Goal: Task Accomplishment & Management: Use online tool/utility

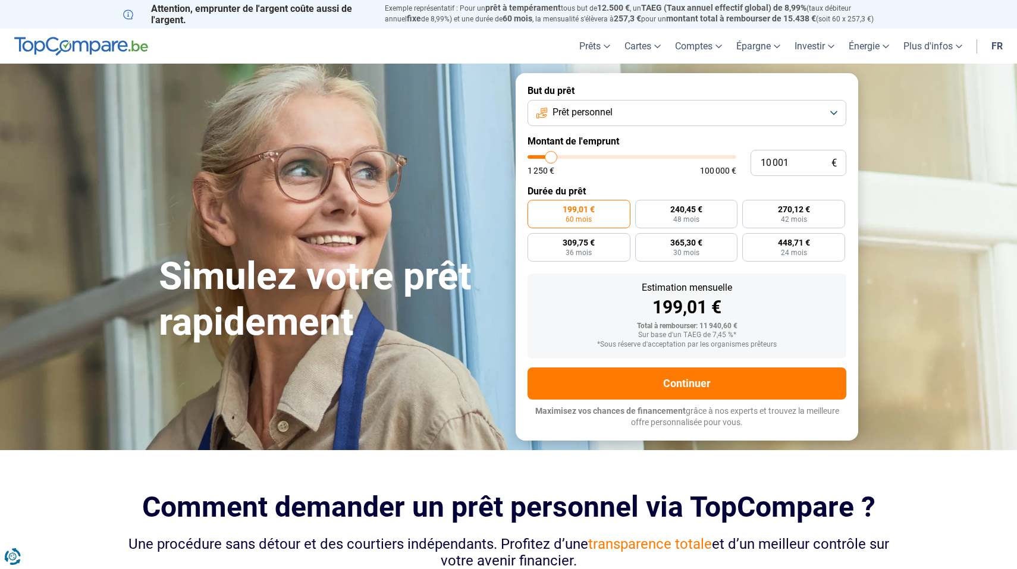
type input "11 000"
type input "11000"
type input "12 250"
type input "12250"
type input "14 000"
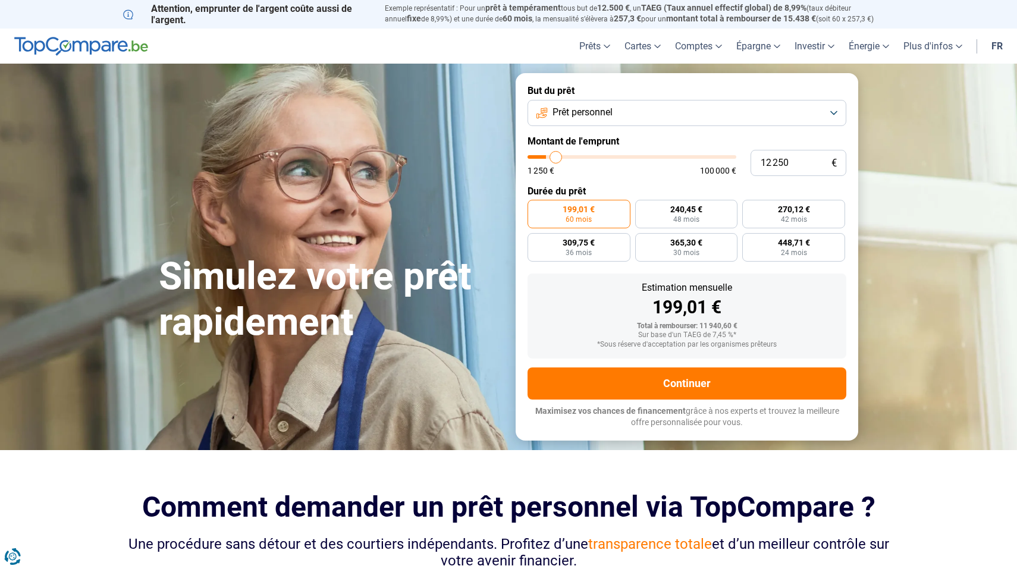
type input "14000"
type input "15 750"
type input "15750"
type input "16 750"
type input "16750"
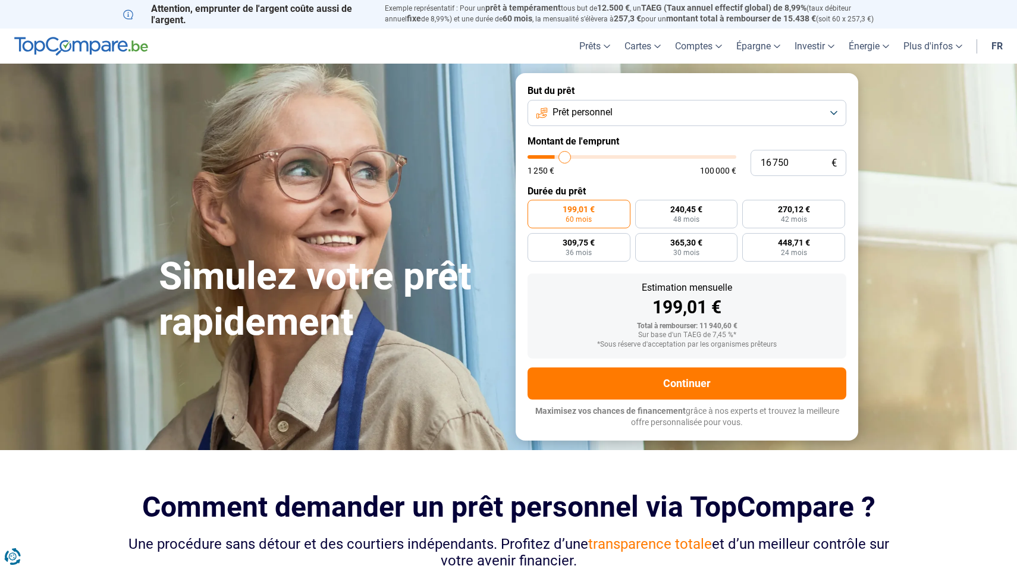
type input "18 250"
type input "18250"
type input "19 500"
type input "19500"
type input "20 250"
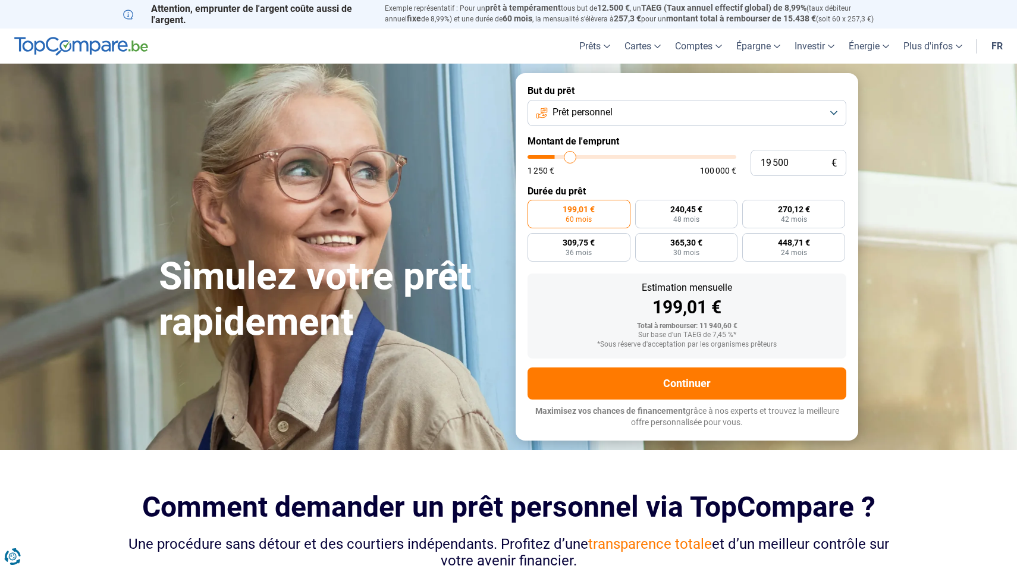
type input "20250"
type input "21 000"
type input "21000"
type input "21 750"
type input "21750"
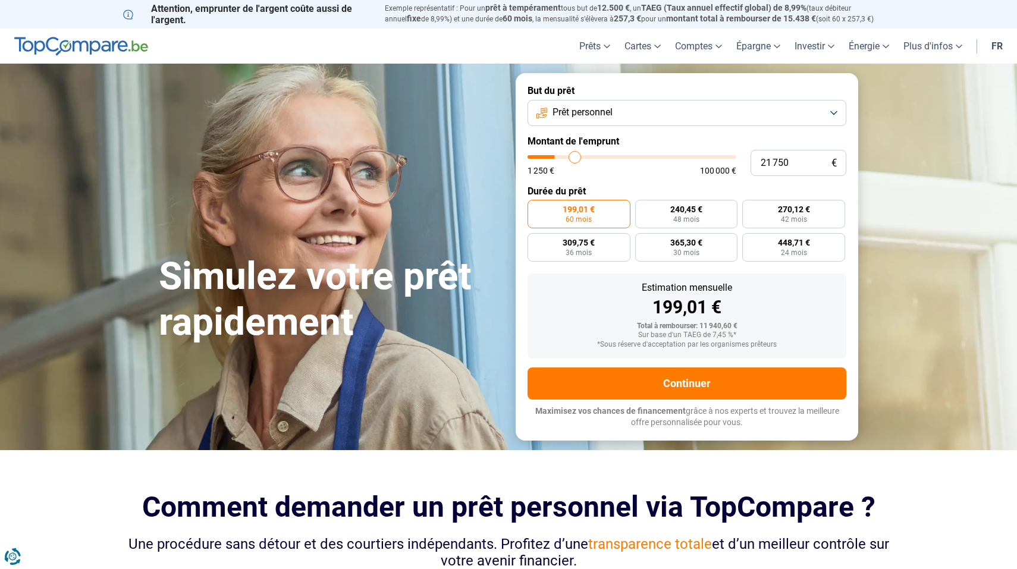
type input "22 000"
type input "22000"
type input "22 250"
type input "22250"
type input "22 500"
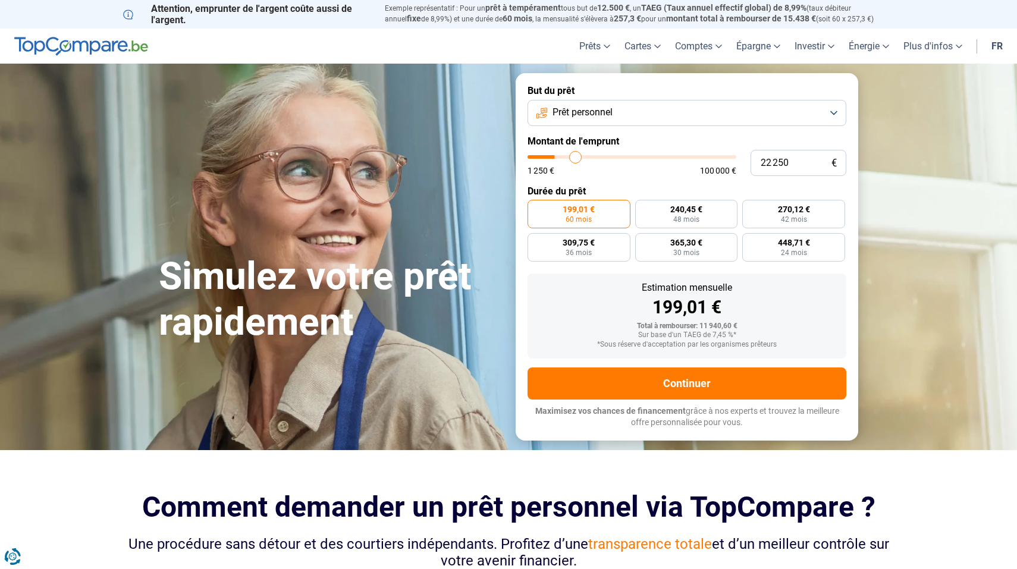
type input "22500"
type input "22 750"
type input "22750"
type input "23 250"
type input "23250"
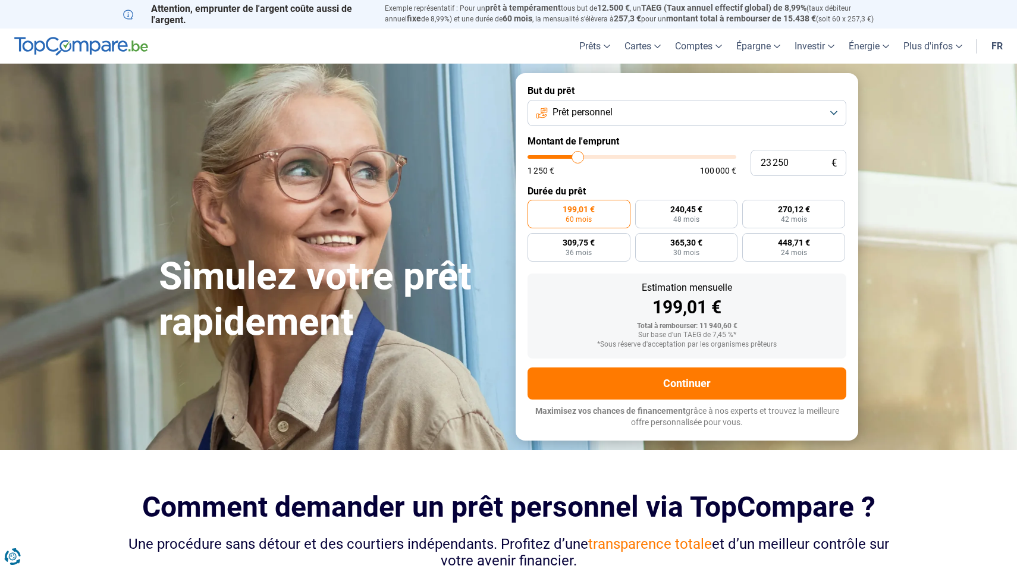
type input "23 750"
type input "23750"
type input "24 250"
type input "24250"
type input "24 750"
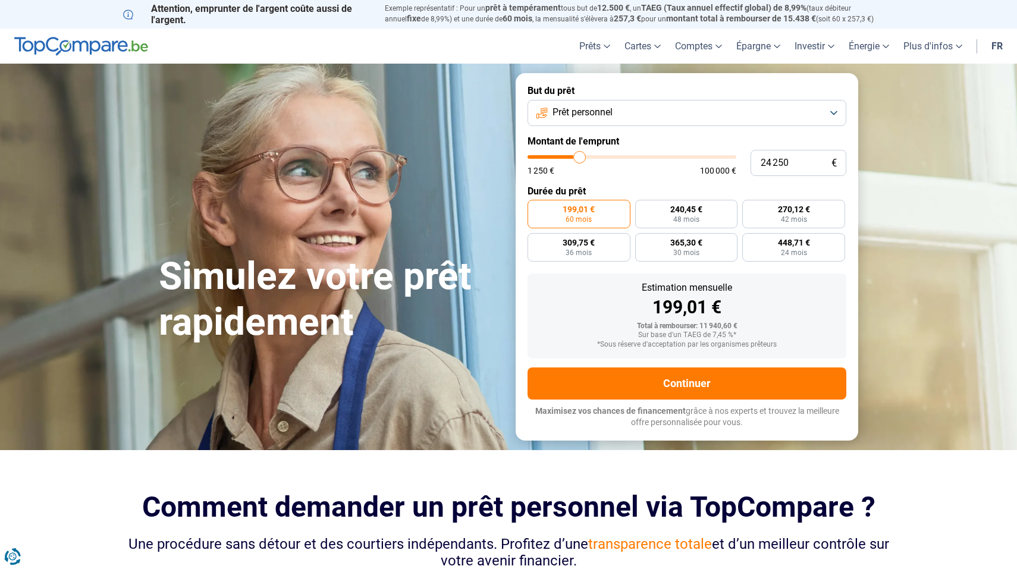
type input "24750"
type input "25 000"
type input "25000"
type input "25 500"
type input "25500"
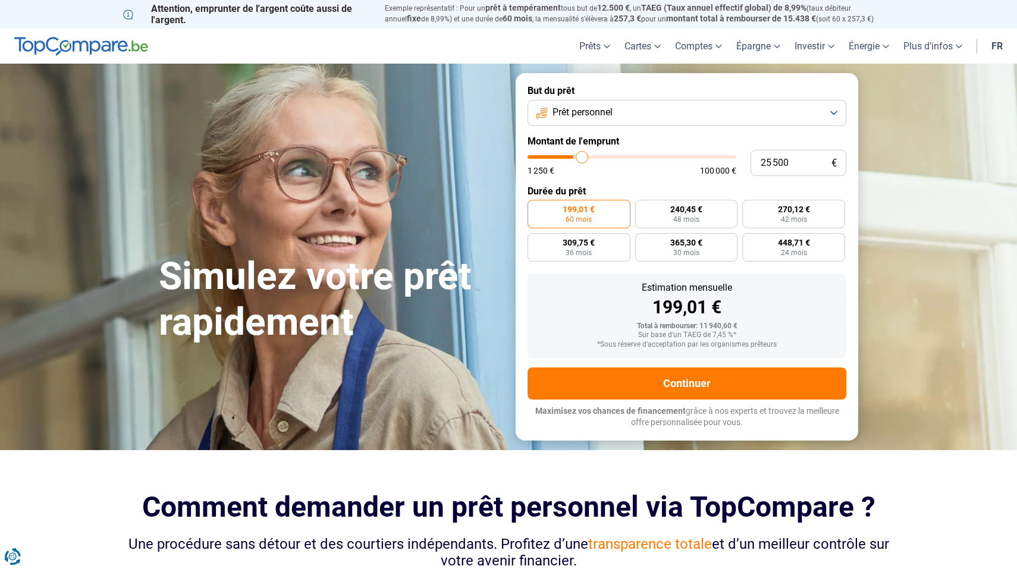
type input "25 750"
type input "25750"
type input "25 500"
type input "25500"
type input "25 000"
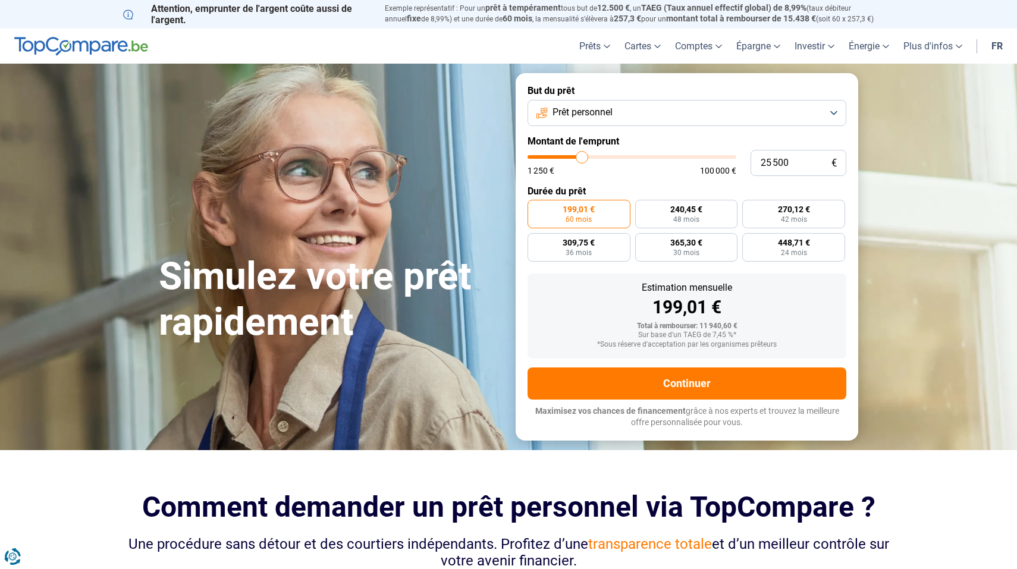
type input "25000"
type input "24 500"
type input "24500"
type input "24 000"
type input "24000"
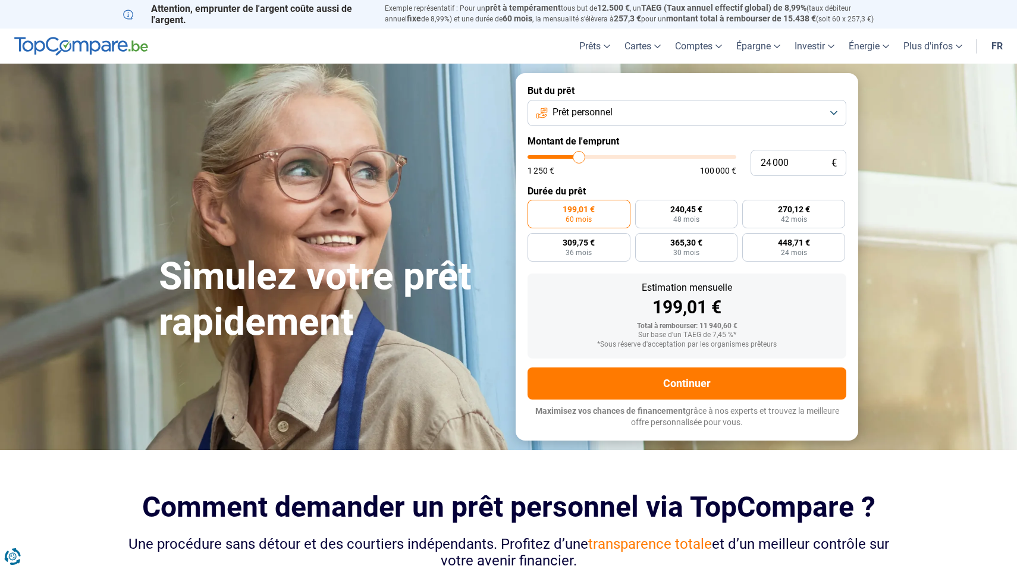
type input "23 500"
type input "23500"
type input "23 250"
type input "23250"
type input "23 000"
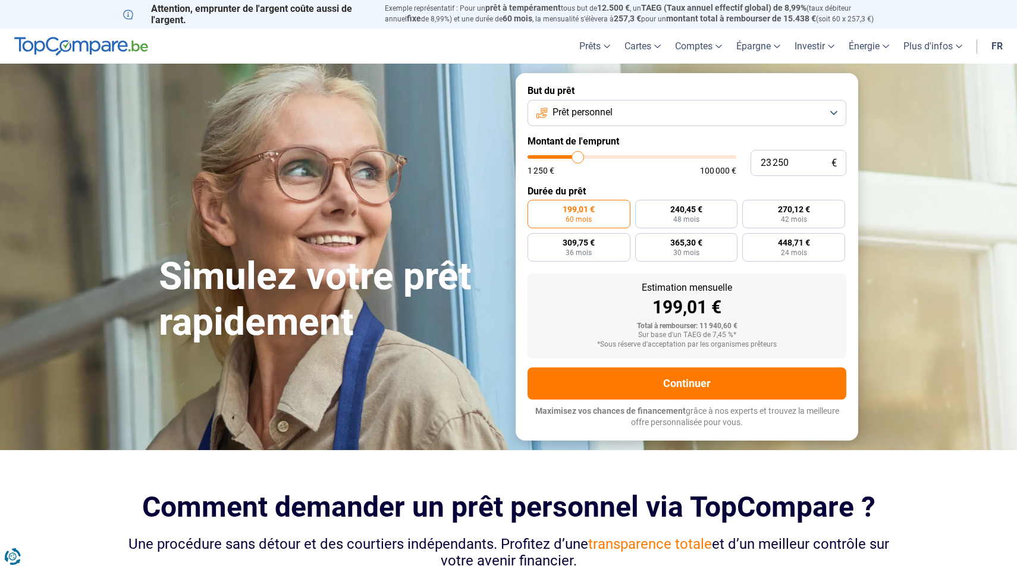
type input "23000"
type input "22 750"
type input "22750"
type input "22 500"
type input "22500"
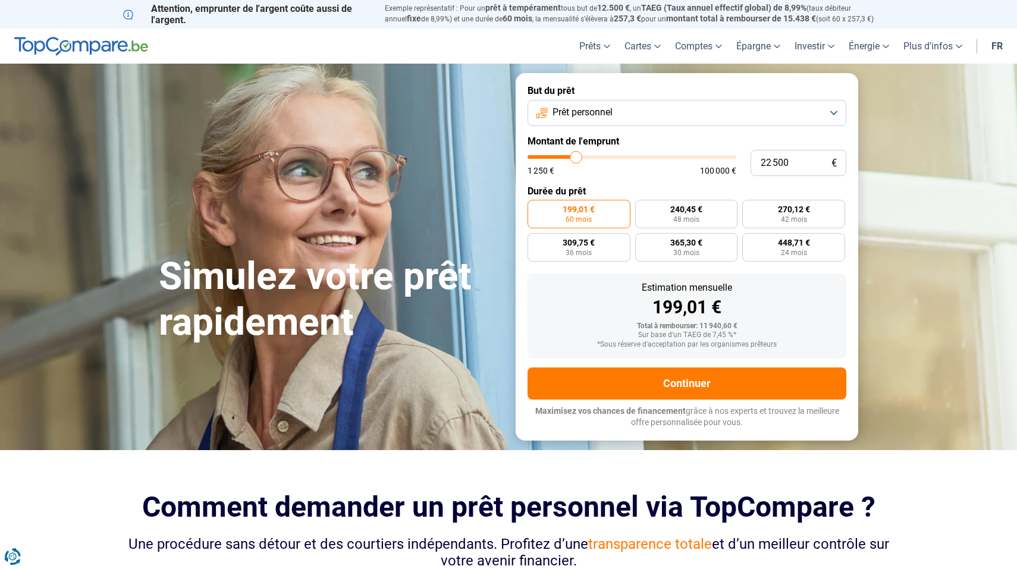
type input "22 250"
type input "22250"
type input "21 750"
type input "21750"
type input "21 250"
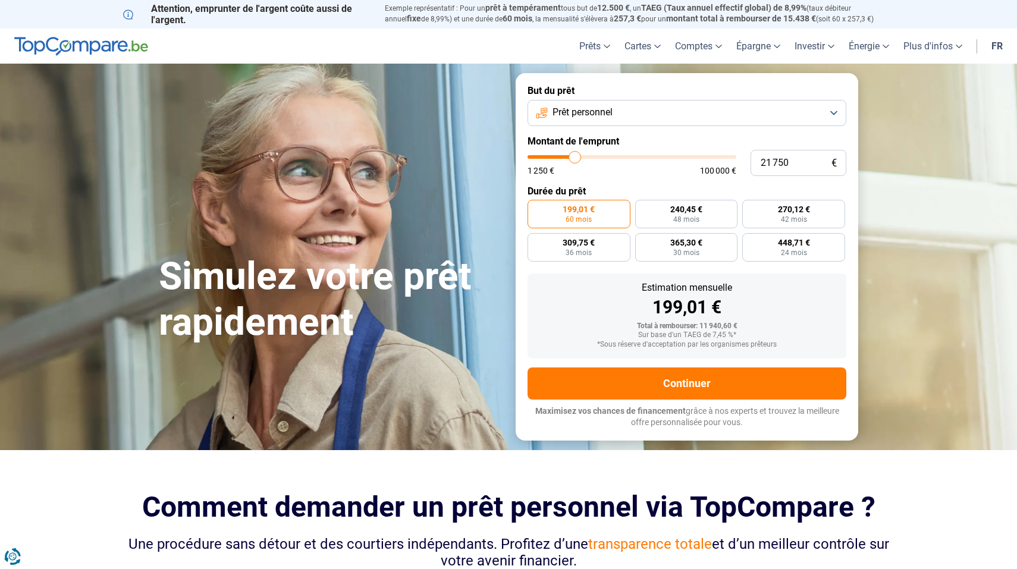
type input "21250"
type input "20 750"
type input "20750"
type input "20 500"
type input "20500"
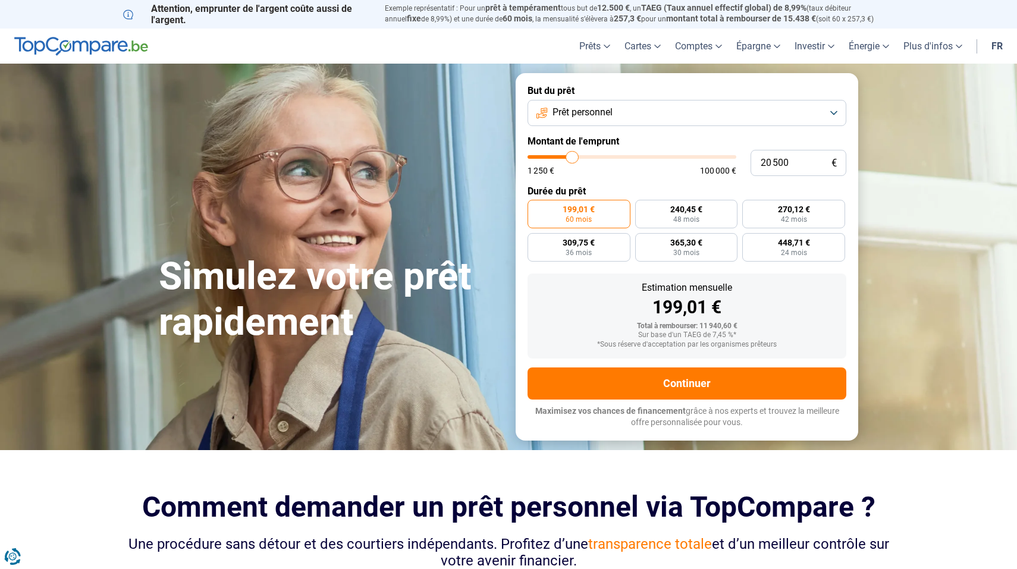
type input "20 250"
type input "20250"
type input "20 000"
type input "20000"
type input "19 500"
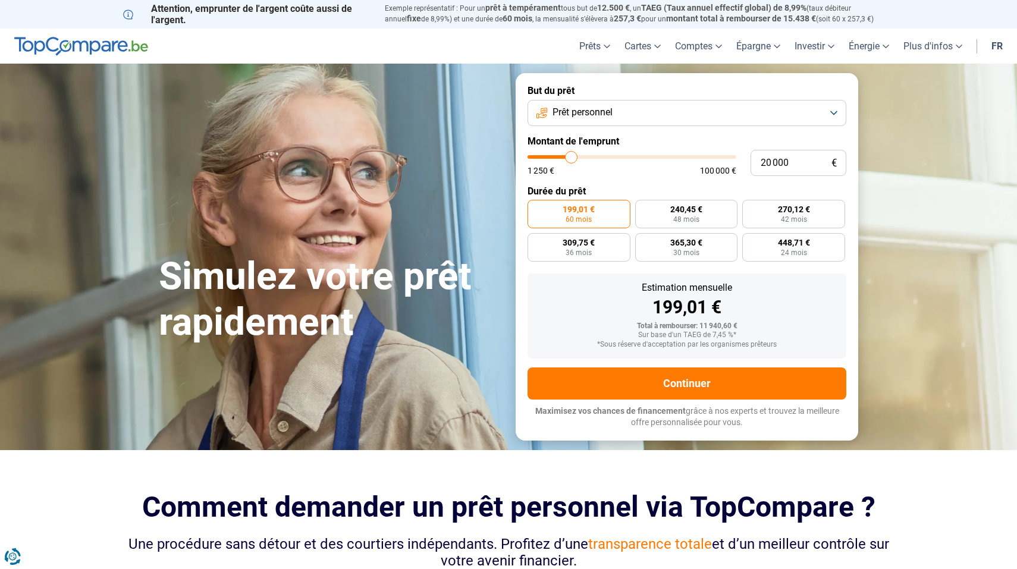
type input "19500"
type input "19 000"
type input "19000"
type input "18 750"
type input "18750"
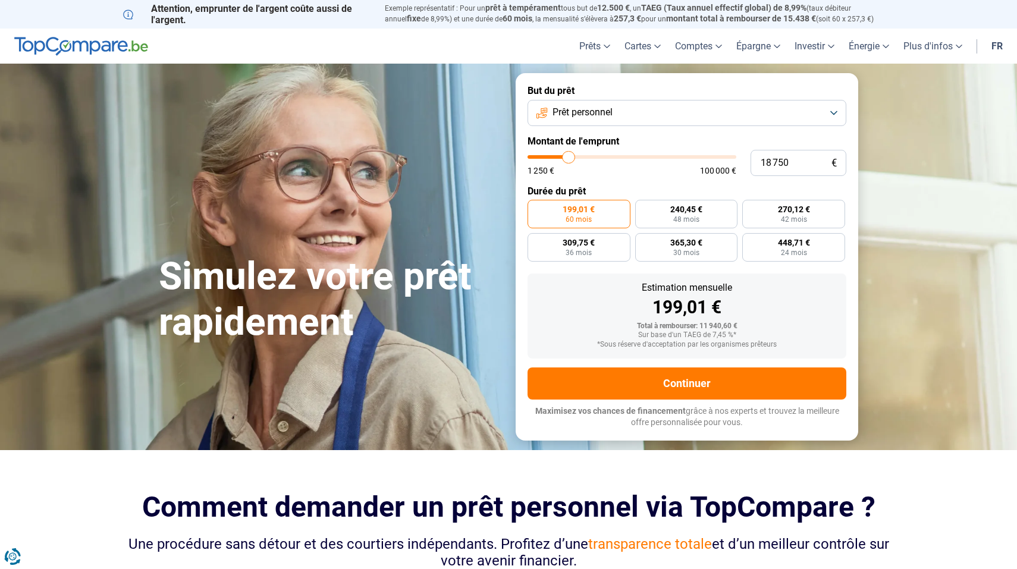
type input "19 000"
type input "19000"
type input "19 250"
type input "19250"
type input "19 500"
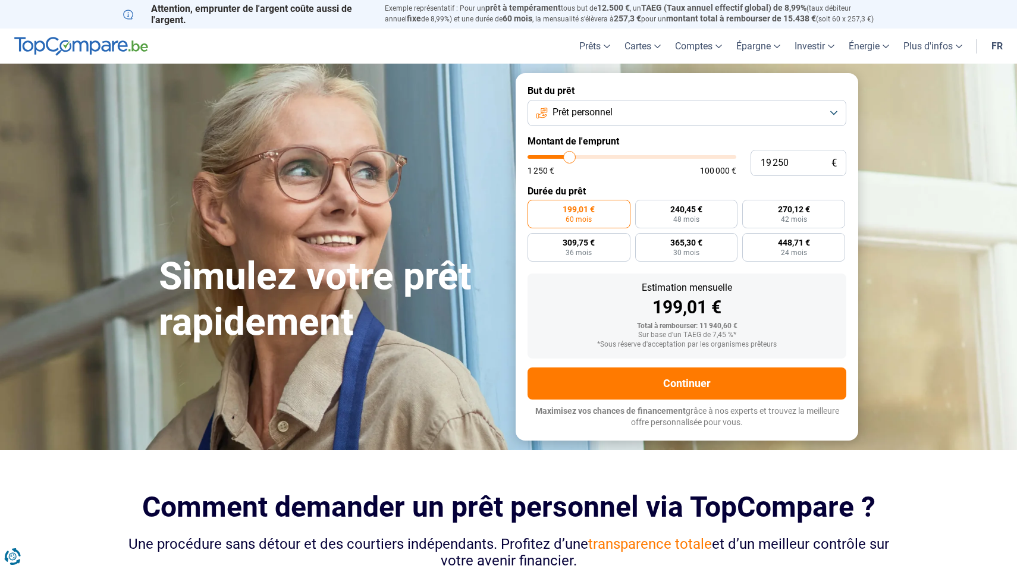
type input "19500"
type input "19 750"
type input "19750"
type input "20 000"
type input "20000"
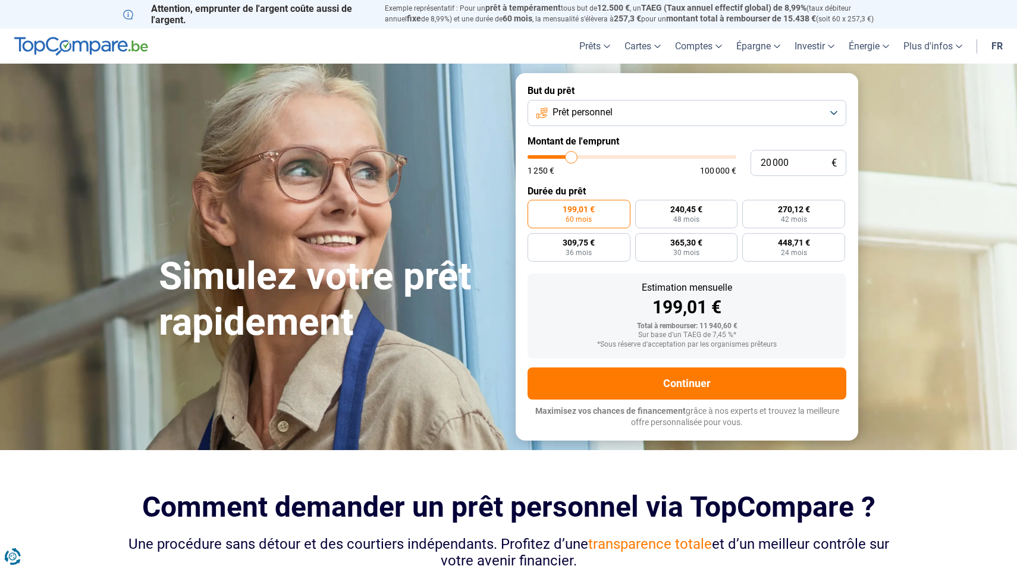
type input "20 250"
type input "20250"
type input "20 000"
type input "20000"
type input "19 750"
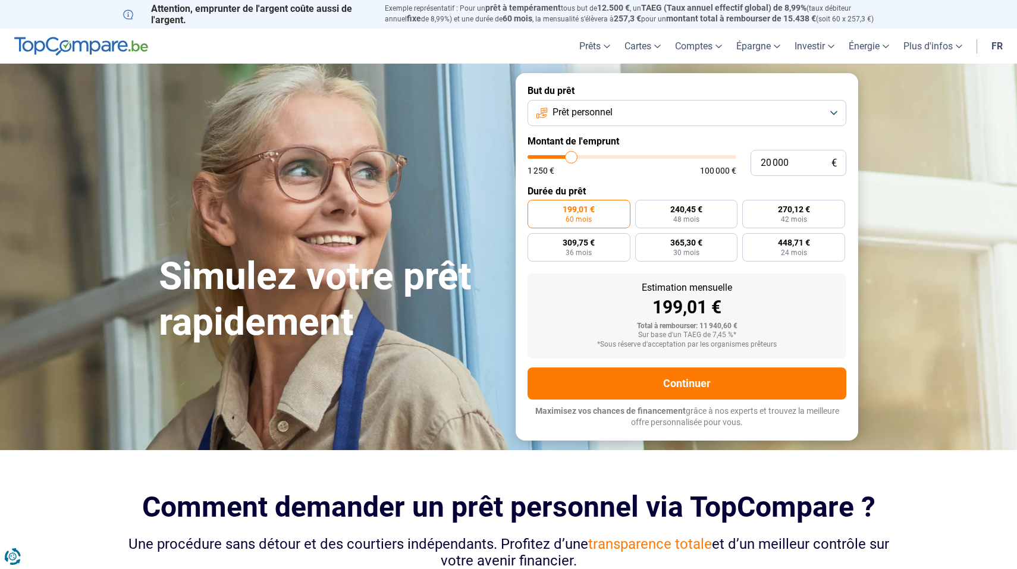
type input "19750"
type input "20 000"
type input "20000"
type input "20 250"
type input "20250"
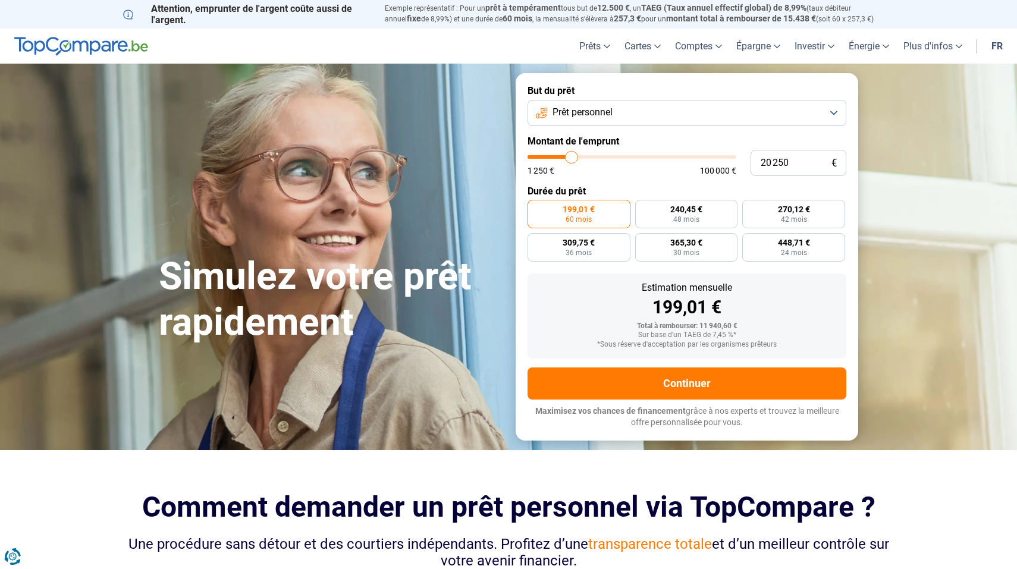
type input "20 500"
type input "20500"
type input "20 250"
type input "20250"
type input "20 000"
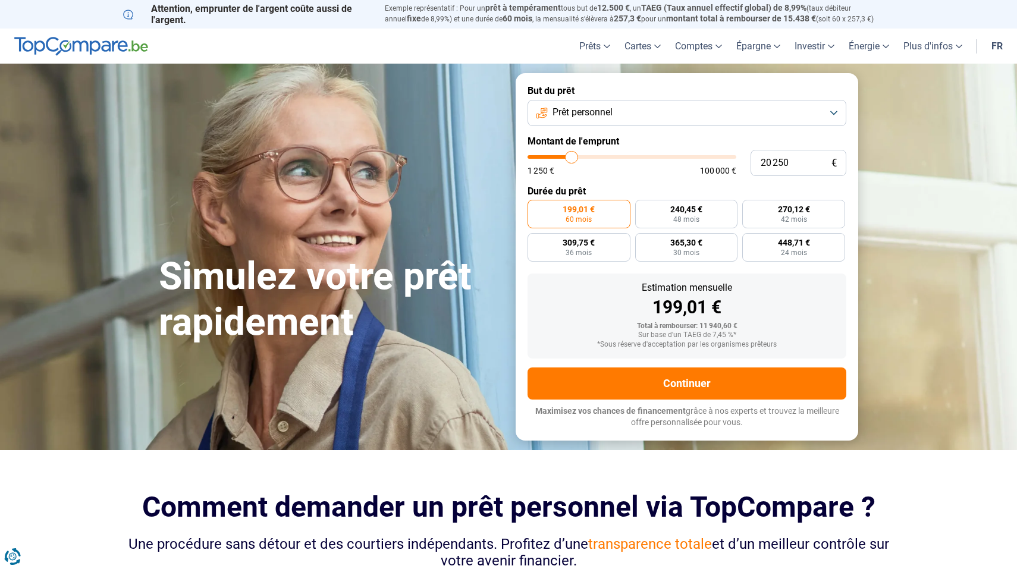
type input "20000"
type input "19 750"
drag, startPoint x: 552, startPoint y: 157, endPoint x: 571, endPoint y: 156, distance: 19.6
type input "19750"
click at [571, 156] on input "range" at bounding box center [632, 157] width 209 height 4
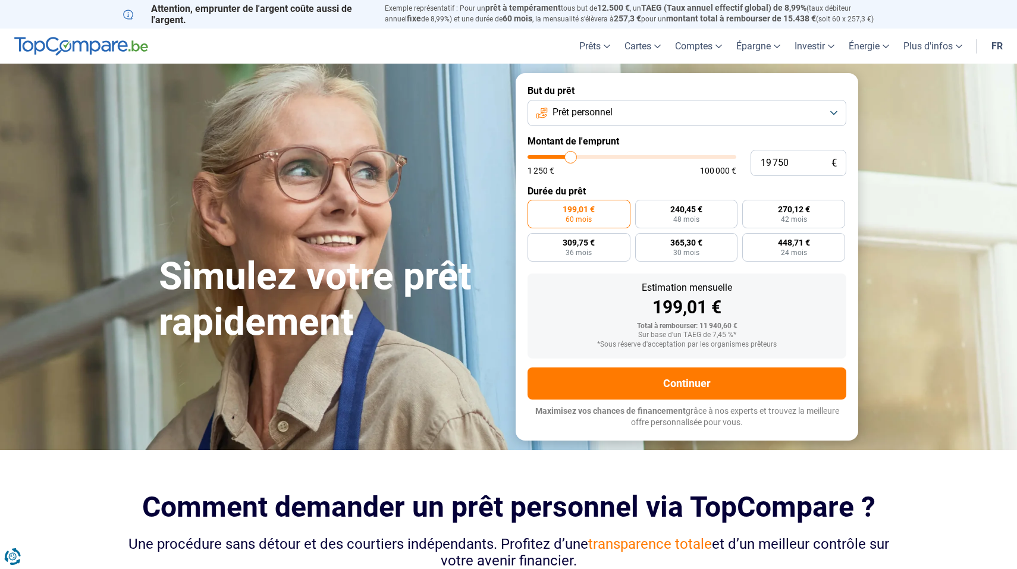
radio input "false"
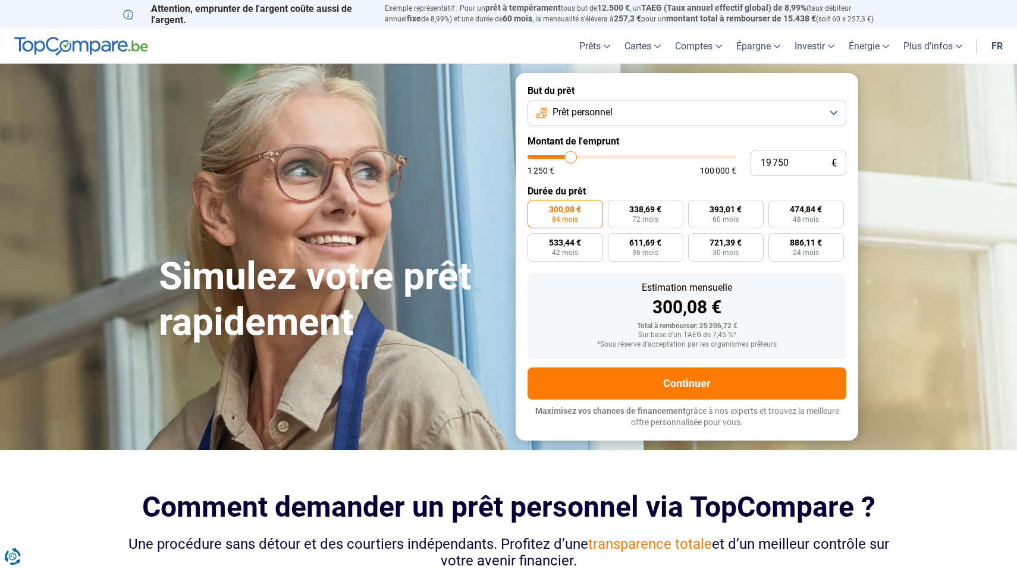
click at [571, 156] on input "range" at bounding box center [632, 157] width 209 height 4
type input "20 000"
type input "20000"
type input "19 750"
type input "19750"
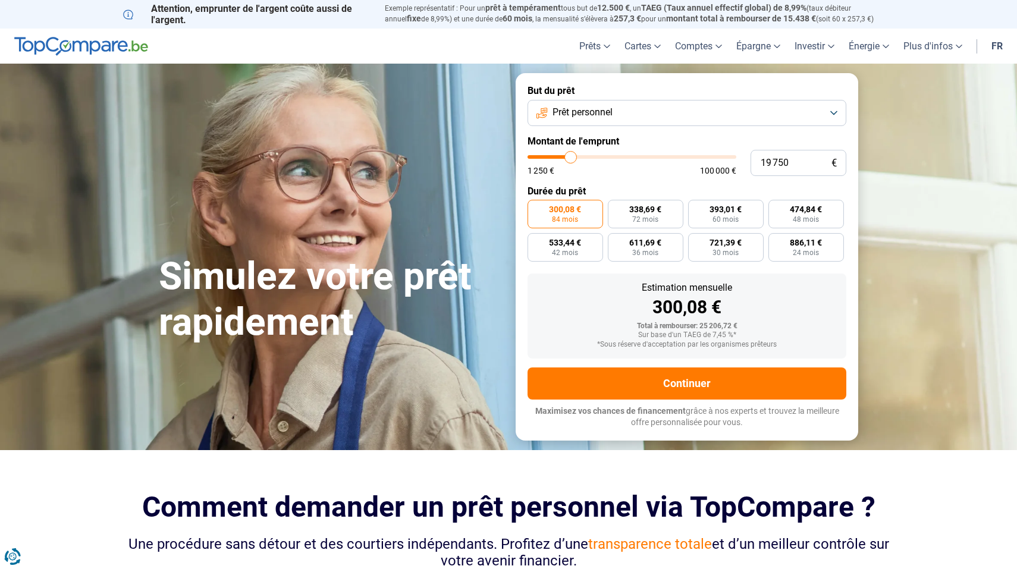
click at [571, 156] on input "range" at bounding box center [632, 157] width 209 height 4
click at [620, 112] on button "Prêt personnel" at bounding box center [687, 113] width 319 height 26
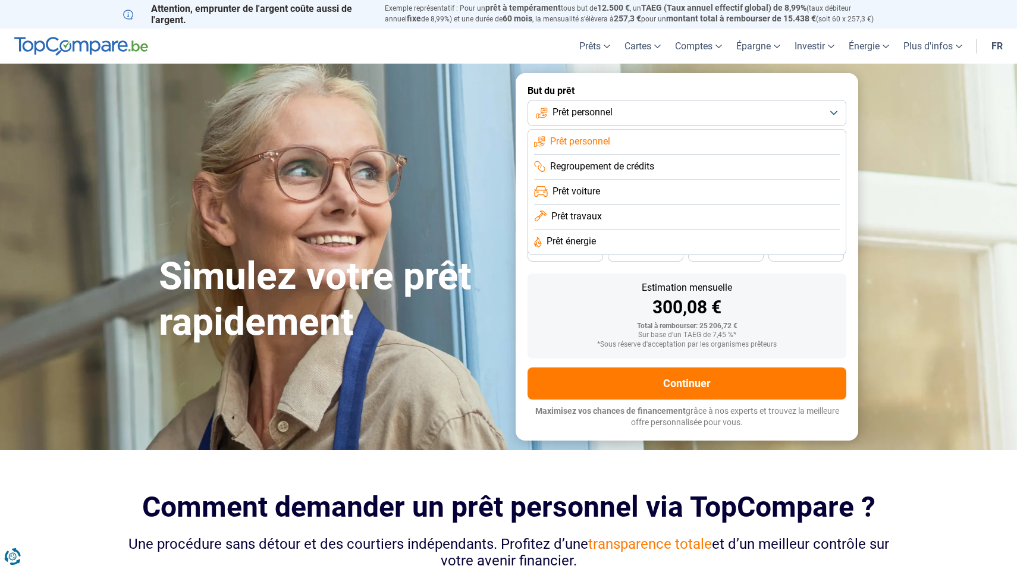
click at [620, 112] on button "Prêt personnel" at bounding box center [687, 113] width 319 height 26
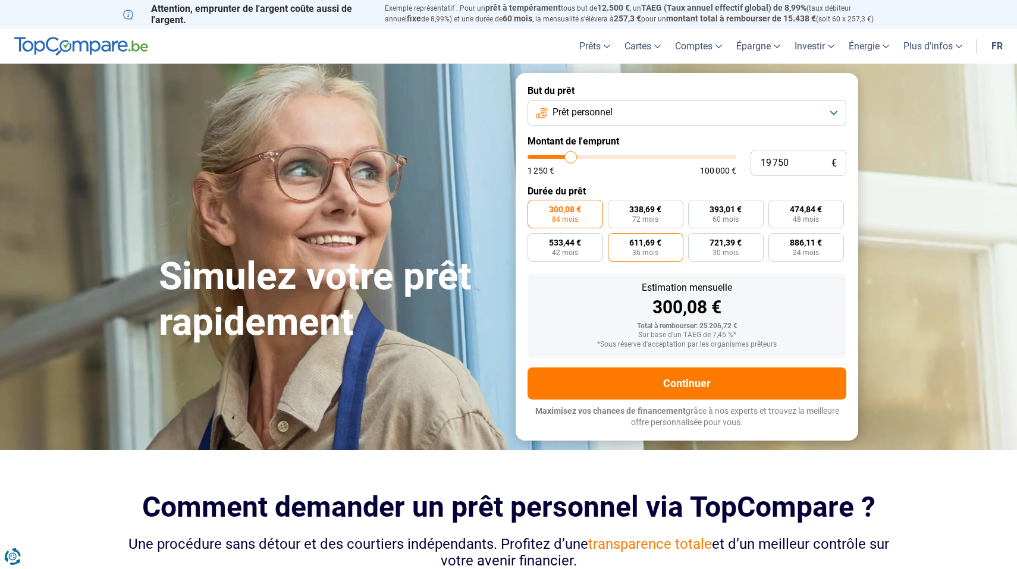
click at [643, 251] on span "36 mois" at bounding box center [645, 252] width 26 height 7
click at [616, 241] on input "611,69 € 36 mois" at bounding box center [612, 237] width 8 height 8
radio input "true"
